Goal: Navigation & Orientation: Find specific page/section

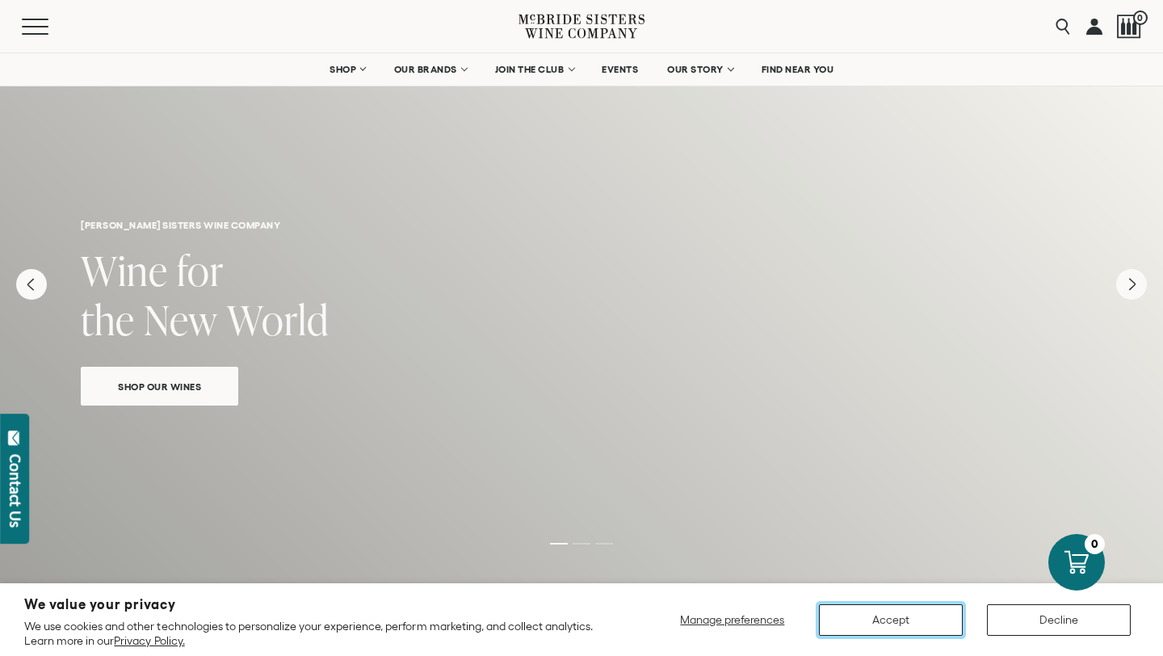
click at [905, 610] on button "Accept" at bounding box center [891, 619] width 144 height 31
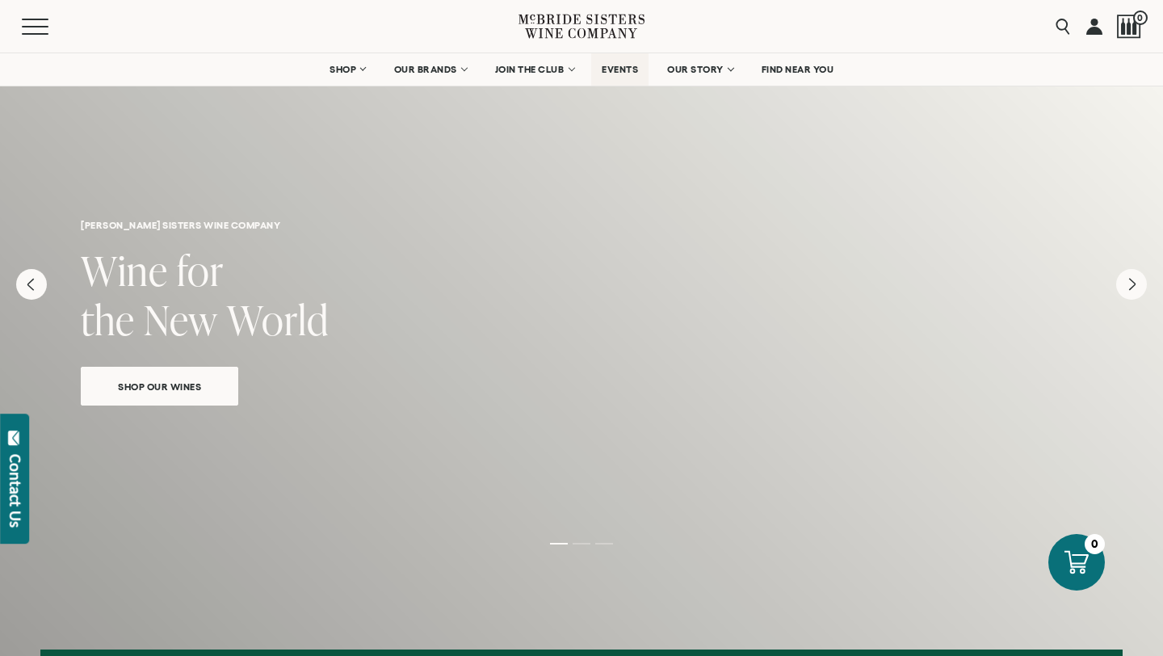
click at [618, 70] on span "EVENTS" at bounding box center [620, 69] width 36 height 11
click at [786, 74] on span "FIND NEAR YOU" at bounding box center [798, 69] width 73 height 11
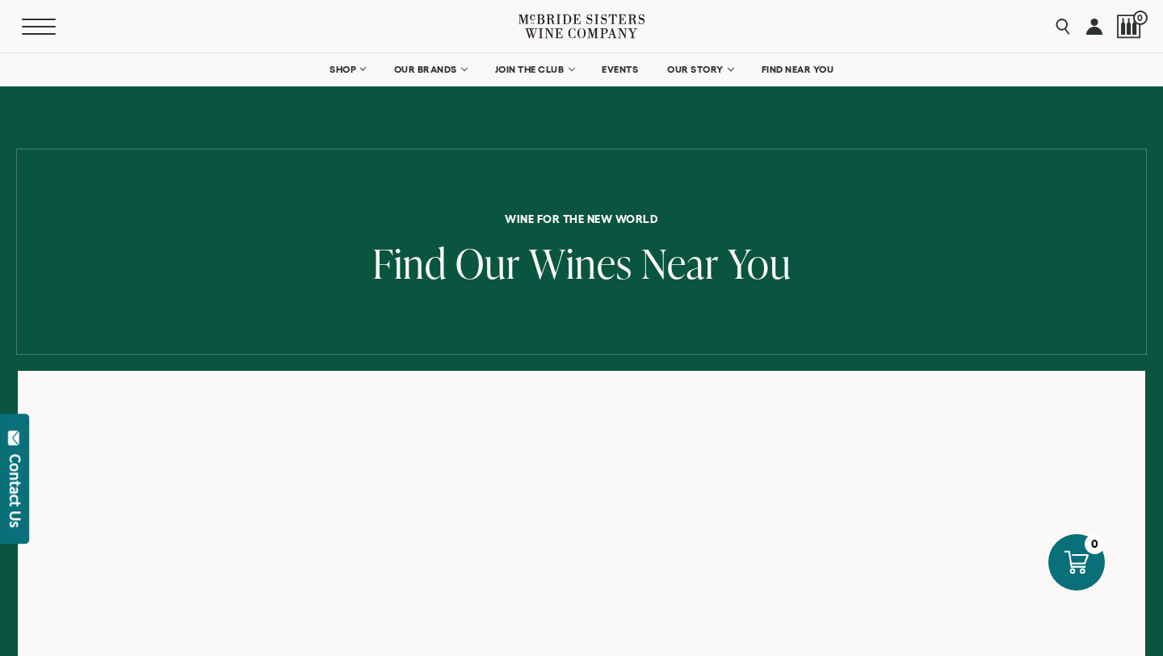
click at [43, 27] on button "Menu" at bounding box center [51, 27] width 58 height 16
